Goal: Information Seeking & Learning: Find specific fact

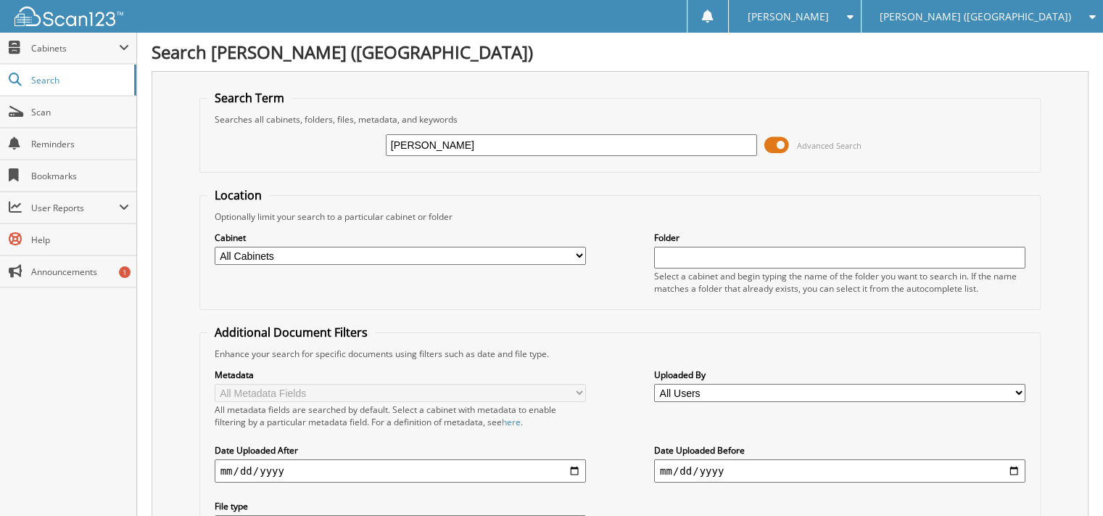
type input "[PERSON_NAME]"
click at [778, 147] on span at bounding box center [776, 145] width 25 height 22
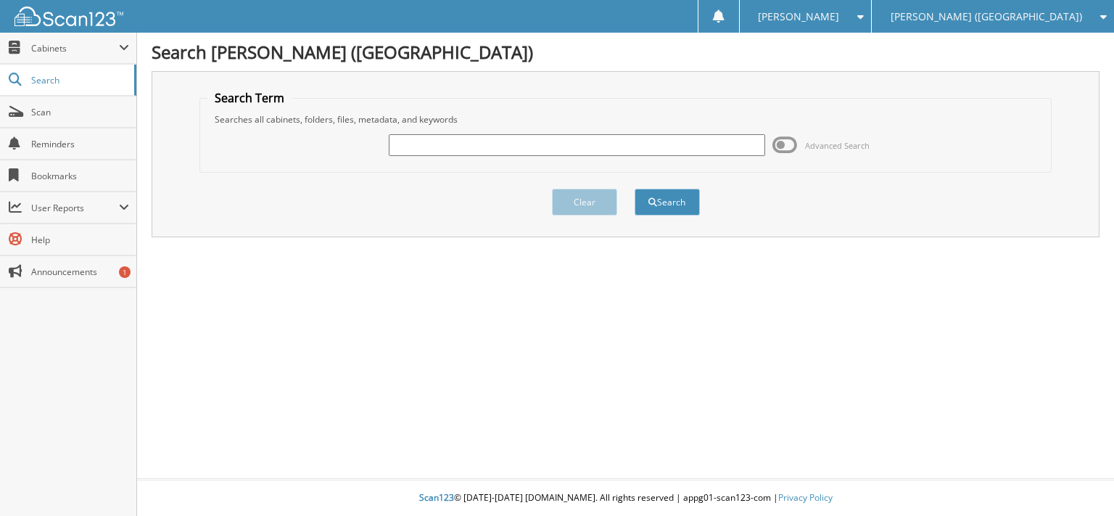
click at [491, 139] on input "text" at bounding box center [577, 145] width 376 height 22
type input "[PERSON_NAME]"
click at [635, 189] on button "Search" at bounding box center [667, 202] width 65 height 27
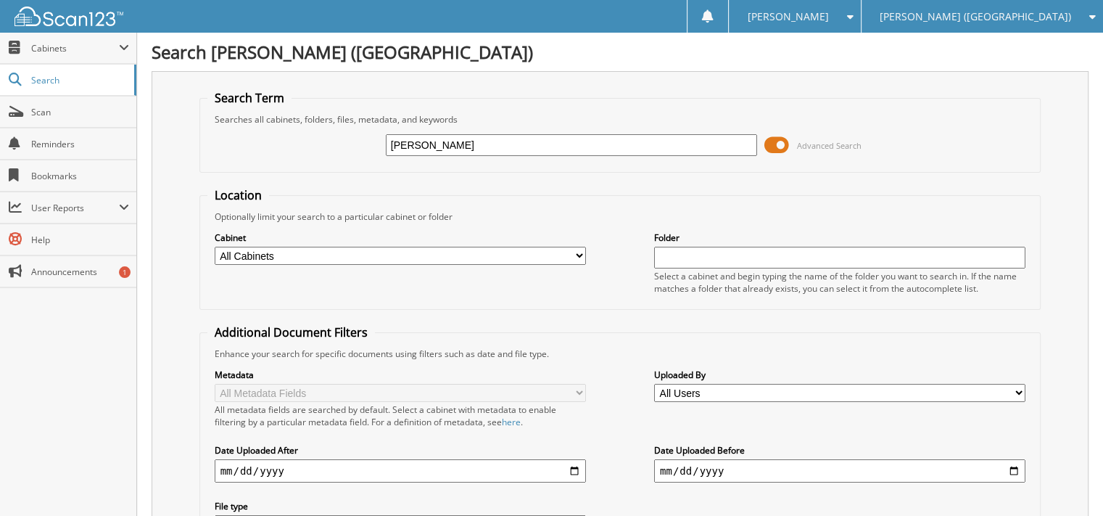
click at [782, 144] on span at bounding box center [776, 145] width 25 height 22
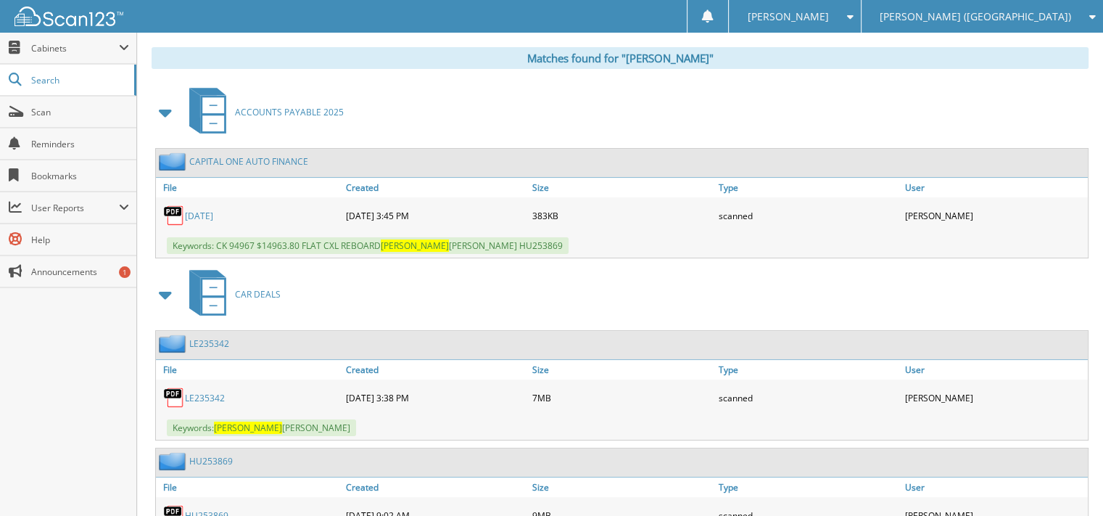
scroll to position [286, 0]
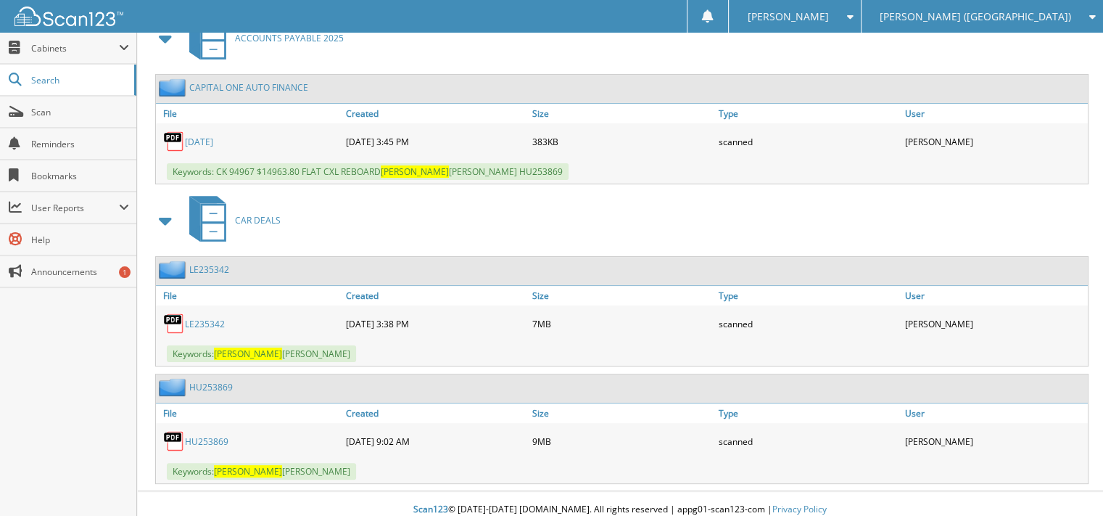
click at [70, 368] on div "Close Cabinets This Company All Companies Search Scan" at bounding box center [68, 274] width 137 height 483
